Goal: Task Accomplishment & Management: Manage account settings

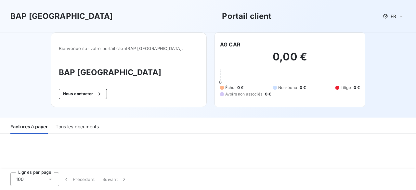
scroll to position [149, 0]
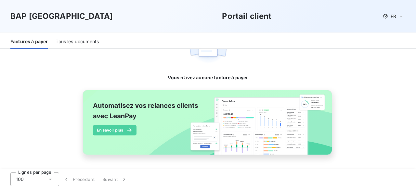
click at [85, 41] on div "Tous les documents" at bounding box center [77, 42] width 43 height 14
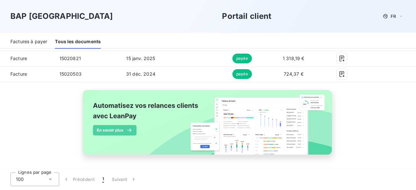
scroll to position [289, 0]
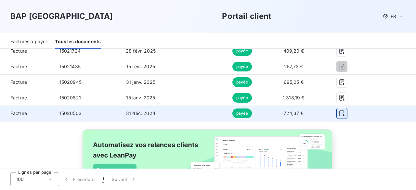
click at [339, 112] on icon "button" at bounding box center [341, 113] width 5 height 6
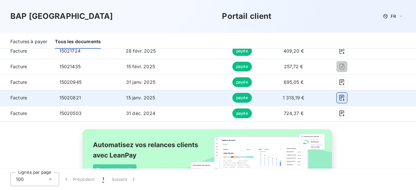
click at [338, 98] on icon "button" at bounding box center [341, 97] width 6 height 6
click at [340, 98] on icon "button" at bounding box center [341, 97] width 6 height 6
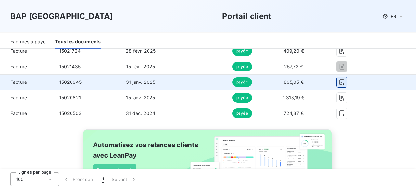
click at [338, 82] on icon "button" at bounding box center [341, 82] width 6 height 6
click at [341, 81] on button "button" at bounding box center [341, 82] width 10 height 10
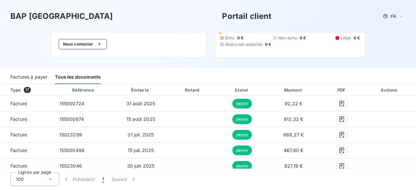
scroll to position [36, 0]
